Goal: Find specific page/section: Find specific page/section

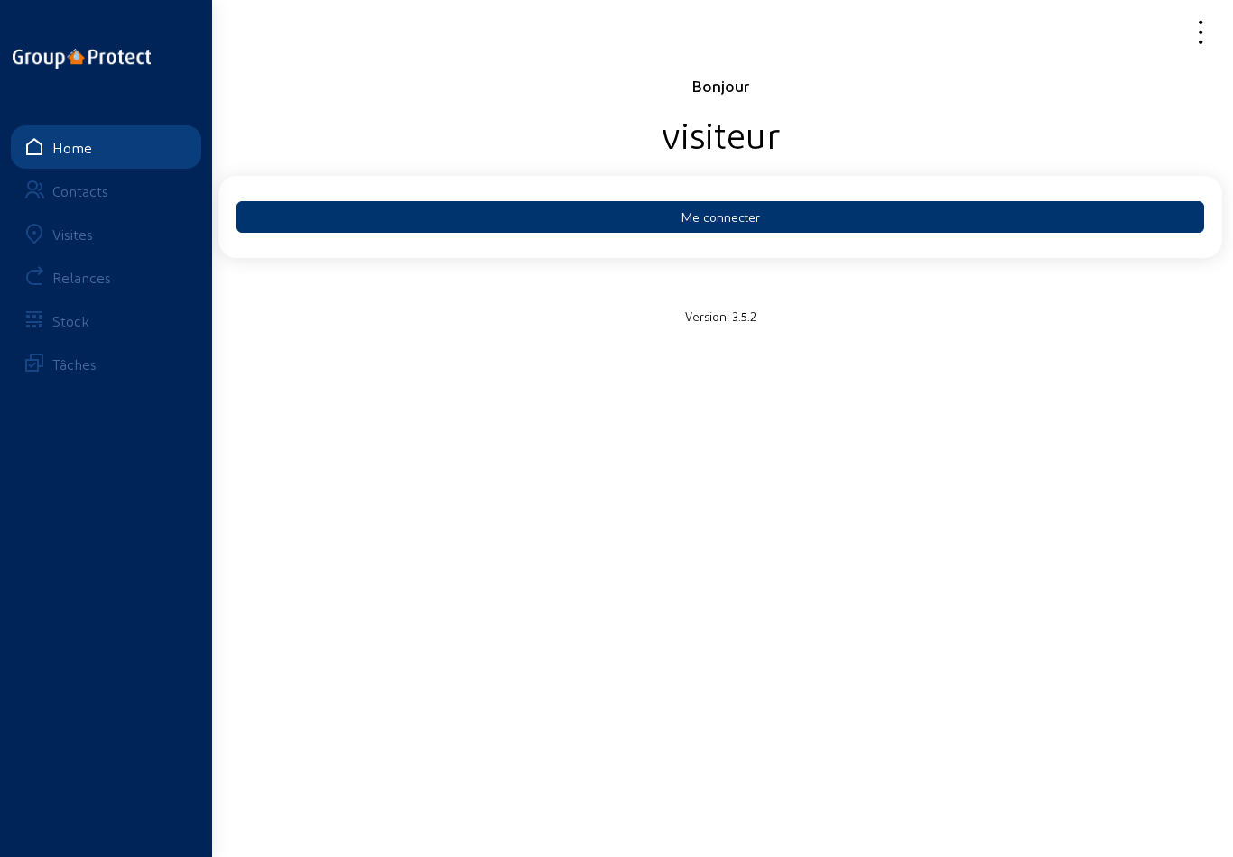
click at [740, 218] on button "Me connecter" at bounding box center [719, 217] width 967 height 32
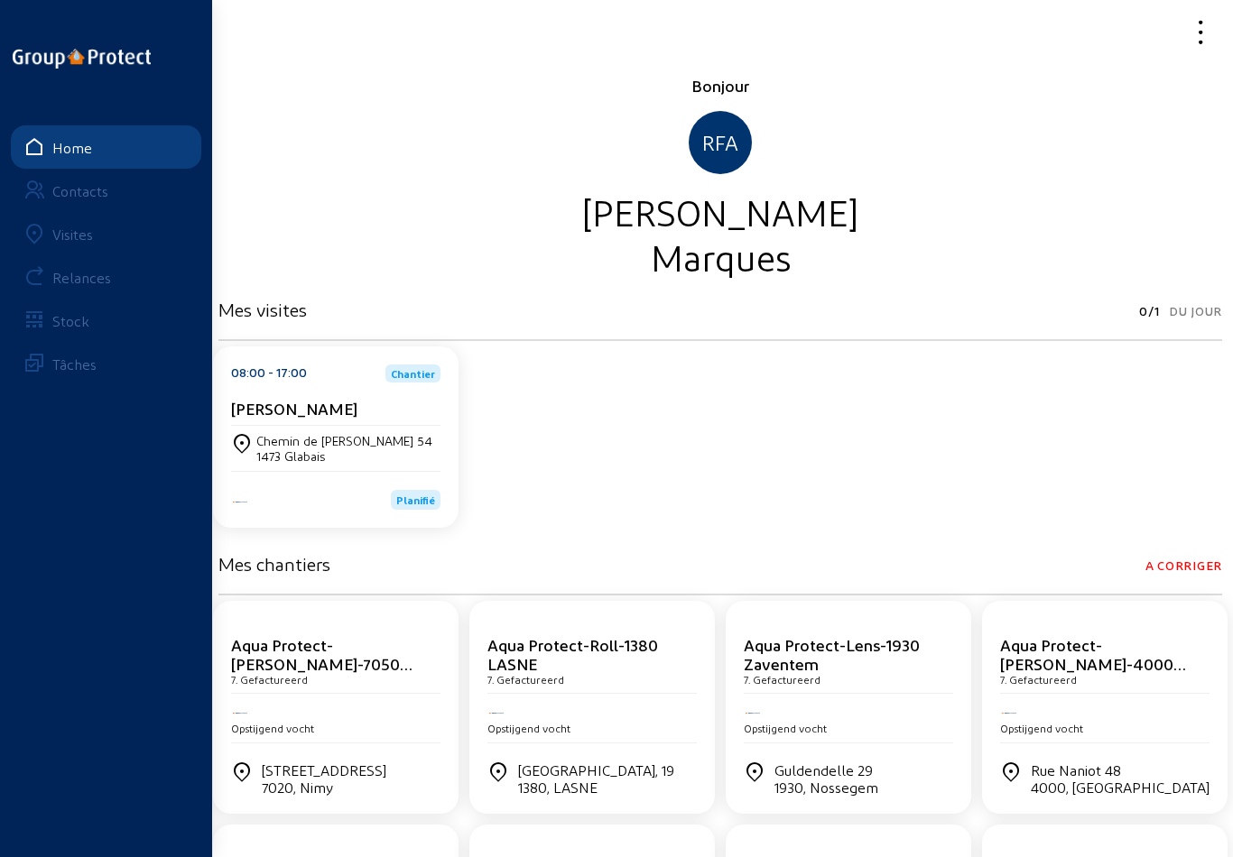
click at [62, 230] on div "Visites" at bounding box center [72, 234] width 41 height 17
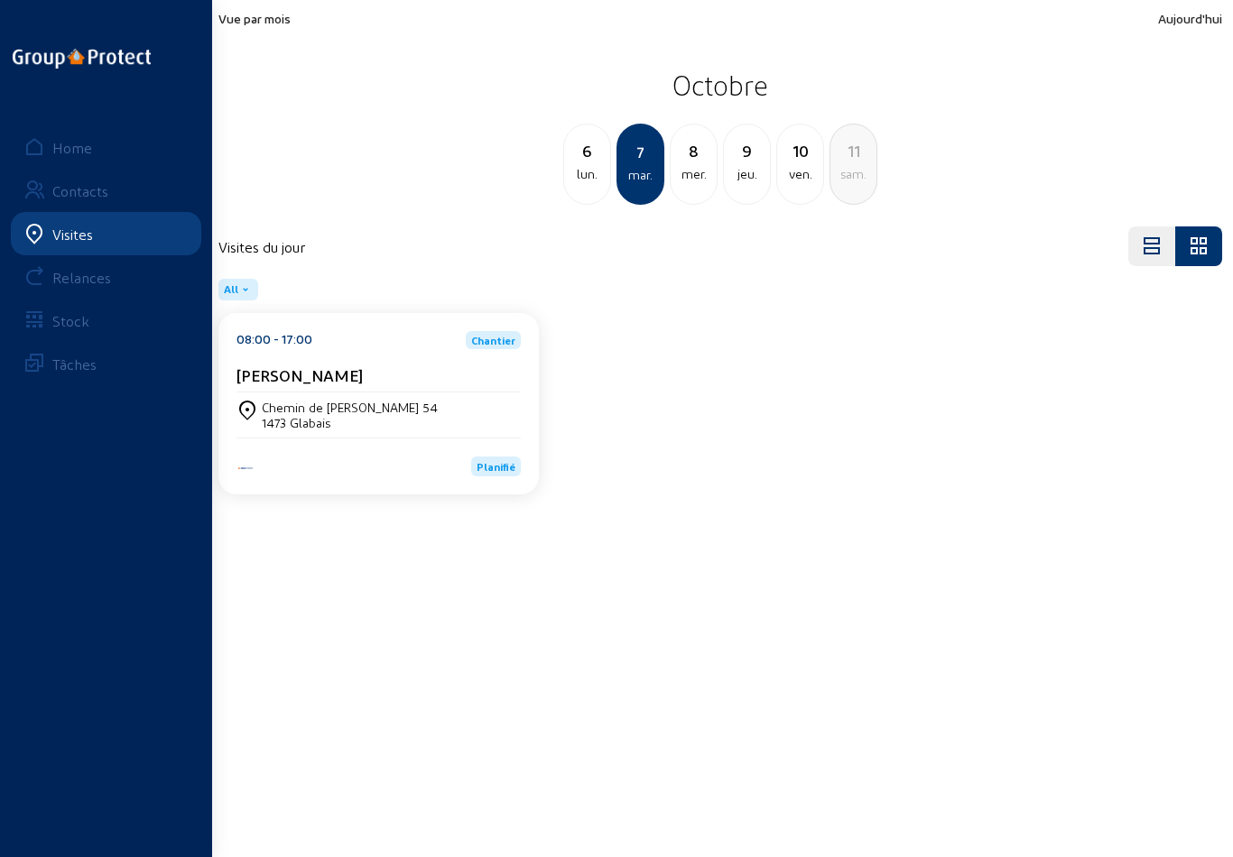
click at [690, 178] on div "mer." at bounding box center [694, 174] width 46 height 22
click at [699, 169] on div "jeu." at bounding box center [694, 174] width 46 height 22
